Goal: Task Accomplishment & Management: Complete application form

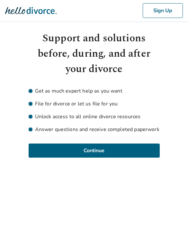
click at [163, 115] on div "Support and solutions before, during, and after your divorce Get as much expert…" at bounding box center [93, 94] width 141 height 127
click at [162, 114] on div "Support and solutions before, during, and after your divorce Get as much expert…" at bounding box center [93, 94] width 141 height 127
click at [158, 165] on html "Sign Up Support and solutions before, during, and after your divorce Get as muc…" at bounding box center [94, 82] width 188 height 165
click at [148, 145] on button "Continue" at bounding box center [94, 151] width 131 height 14
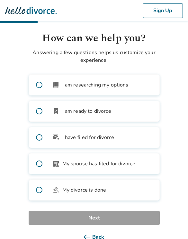
click at [145, 161] on label "article_person My spouse has filed for divorce" at bounding box center [94, 163] width 131 height 21
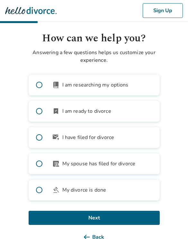
click at [155, 220] on button "Next" at bounding box center [94, 218] width 131 height 14
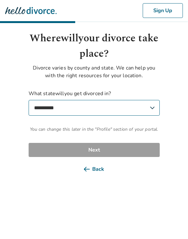
click at [155, 184] on html "**********" at bounding box center [94, 92] width 188 height 184
click at [142, 163] on button "Back" at bounding box center [94, 169] width 131 height 14
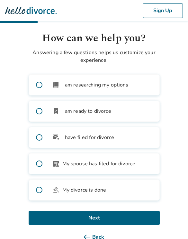
click at [141, 162] on label "article_person My spouse has filed for divorce" at bounding box center [94, 163] width 131 height 21
click at [184, 21] on div "Sign Up" at bounding box center [94, 11] width 188 height 23
click at [179, 5] on button "Sign Up" at bounding box center [162, 10] width 40 height 15
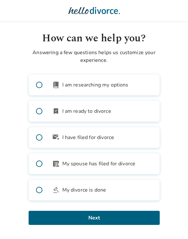
click at [125, 222] on button "Next" at bounding box center [94, 218] width 131 height 14
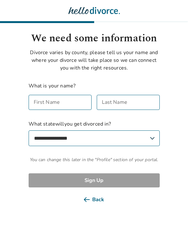
click at [48, 143] on select "**********" at bounding box center [94, 139] width 131 height 16
click at [46, 101] on div "First Name First Name" at bounding box center [60, 102] width 63 height 15
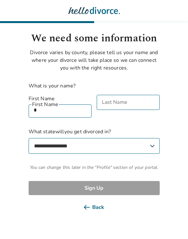
click at [174, 47] on body "**********" at bounding box center [94, 107] width 188 height 215
click at [42, 95] on label "First Name" at bounding box center [60, 99] width 63 height 8
click at [42, 103] on input "First Name" at bounding box center [60, 110] width 63 height 15
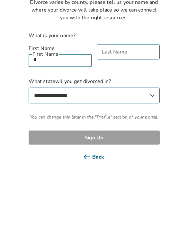
click at [60, 103] on input "First Name" at bounding box center [60, 110] width 63 height 15
click at [56, 103] on input "First Name" at bounding box center [60, 110] width 63 height 15
